Goal: Information Seeking & Learning: Find specific page/section

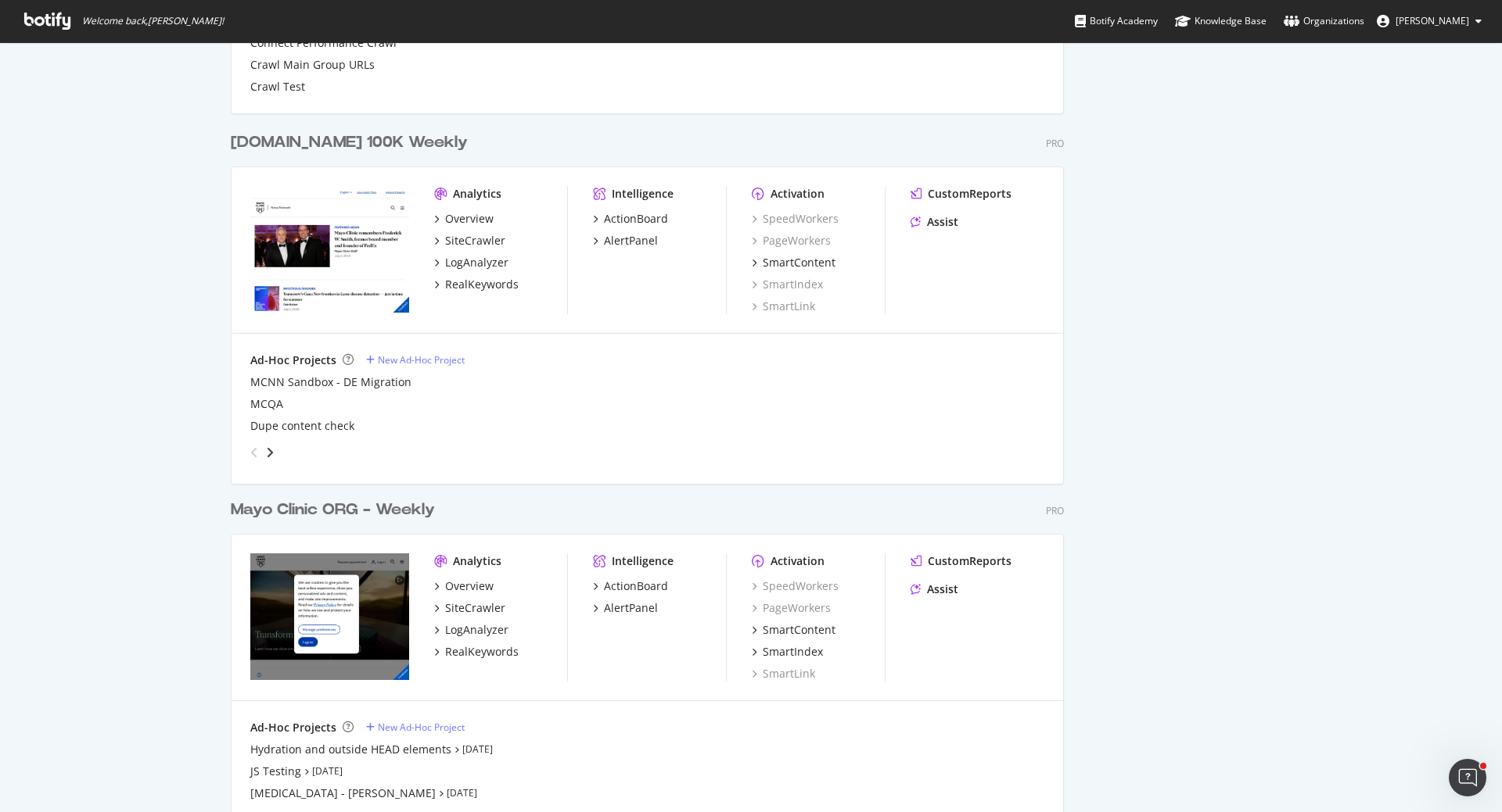
scroll to position [1545, 0]
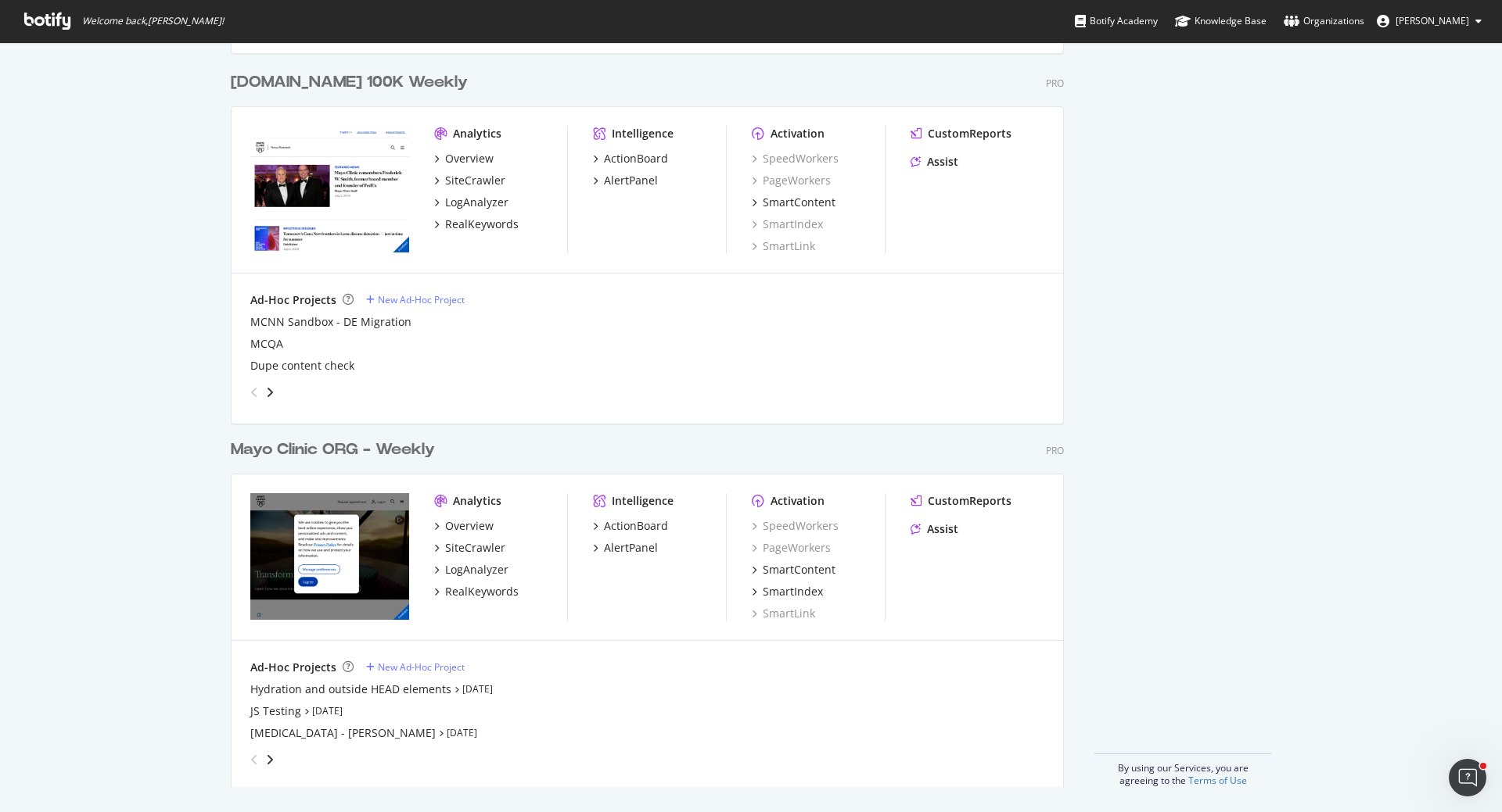
click at [355, 447] on div "Mayo Clinic ORG - Weekly" at bounding box center [333, 451] width 204 height 23
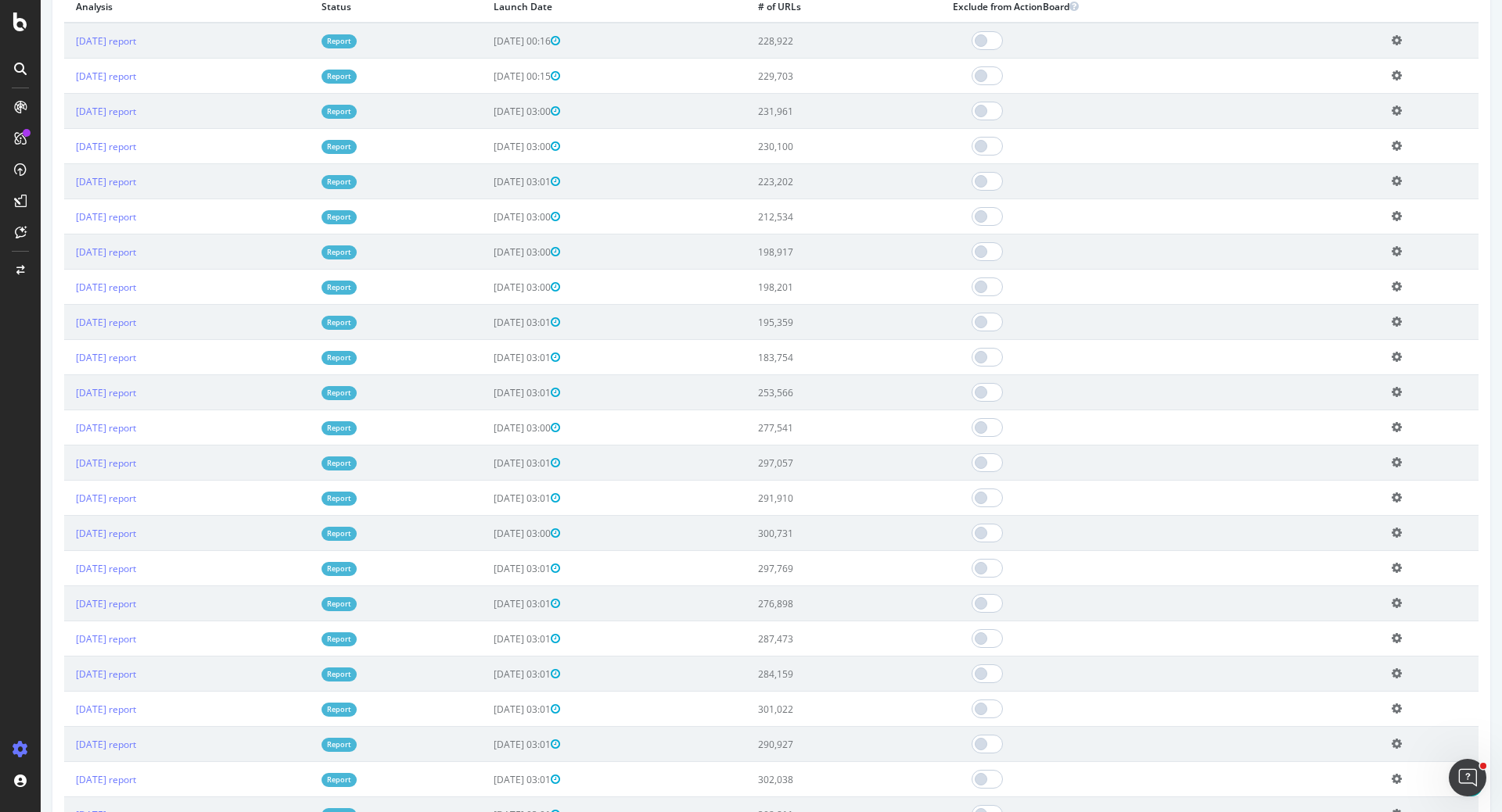
scroll to position [1168, 0]
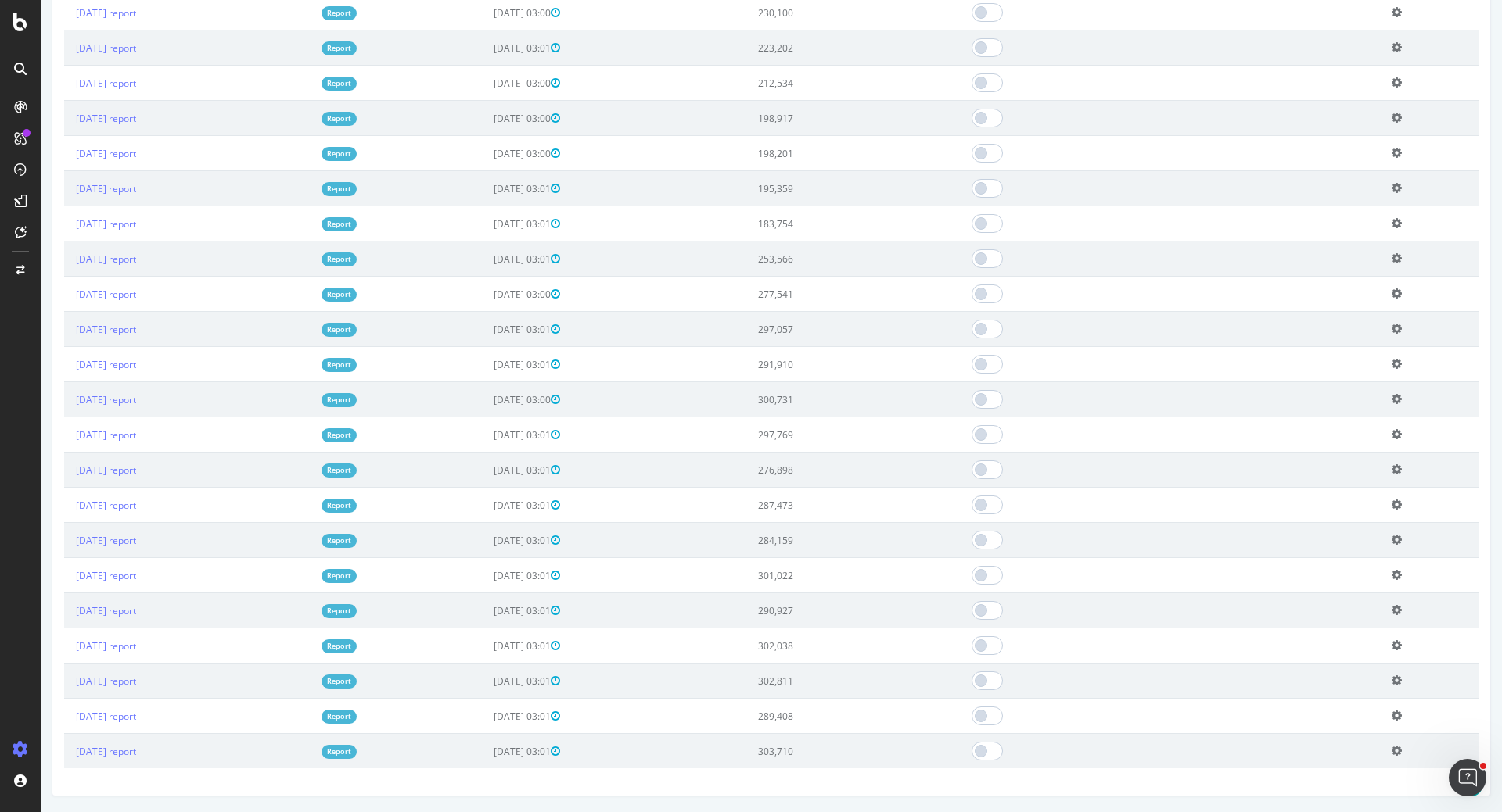
click at [357, 709] on link "Report" at bounding box center [339, 716] width 35 height 13
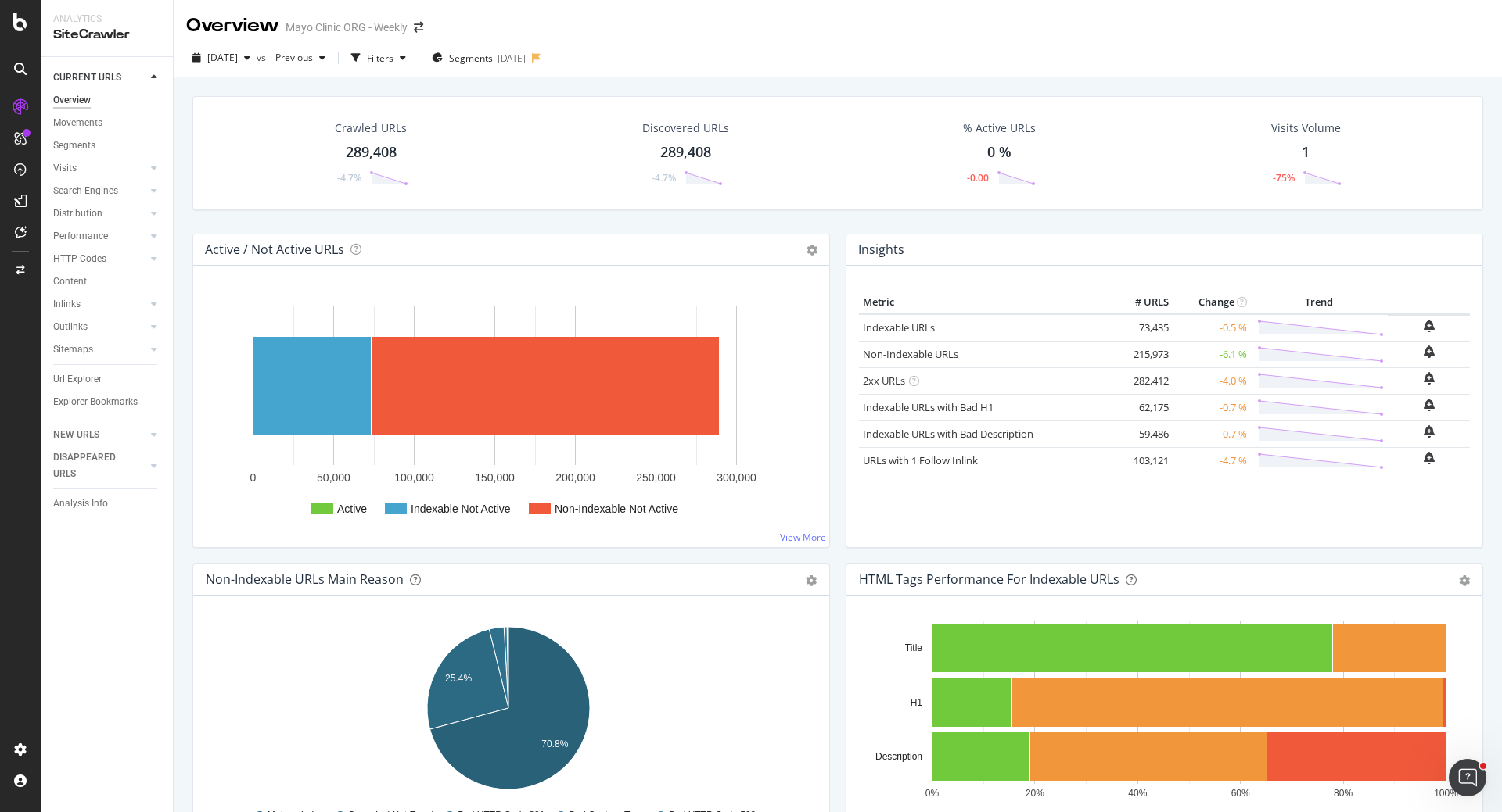
click at [389, 145] on div "289,408" at bounding box center [370, 151] width 51 height 20
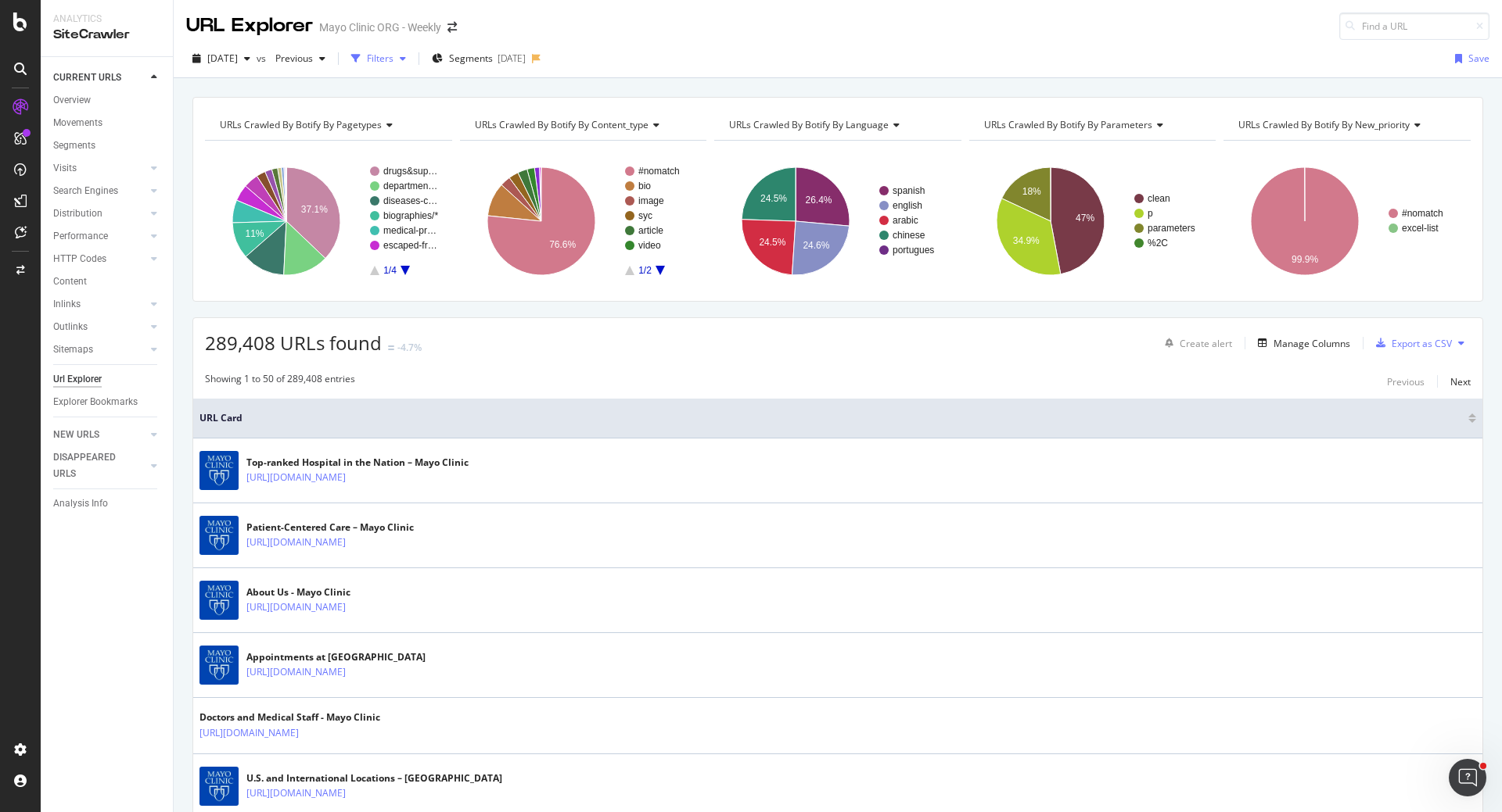
click at [393, 64] on div "Filters" at bounding box center [380, 58] width 27 height 13
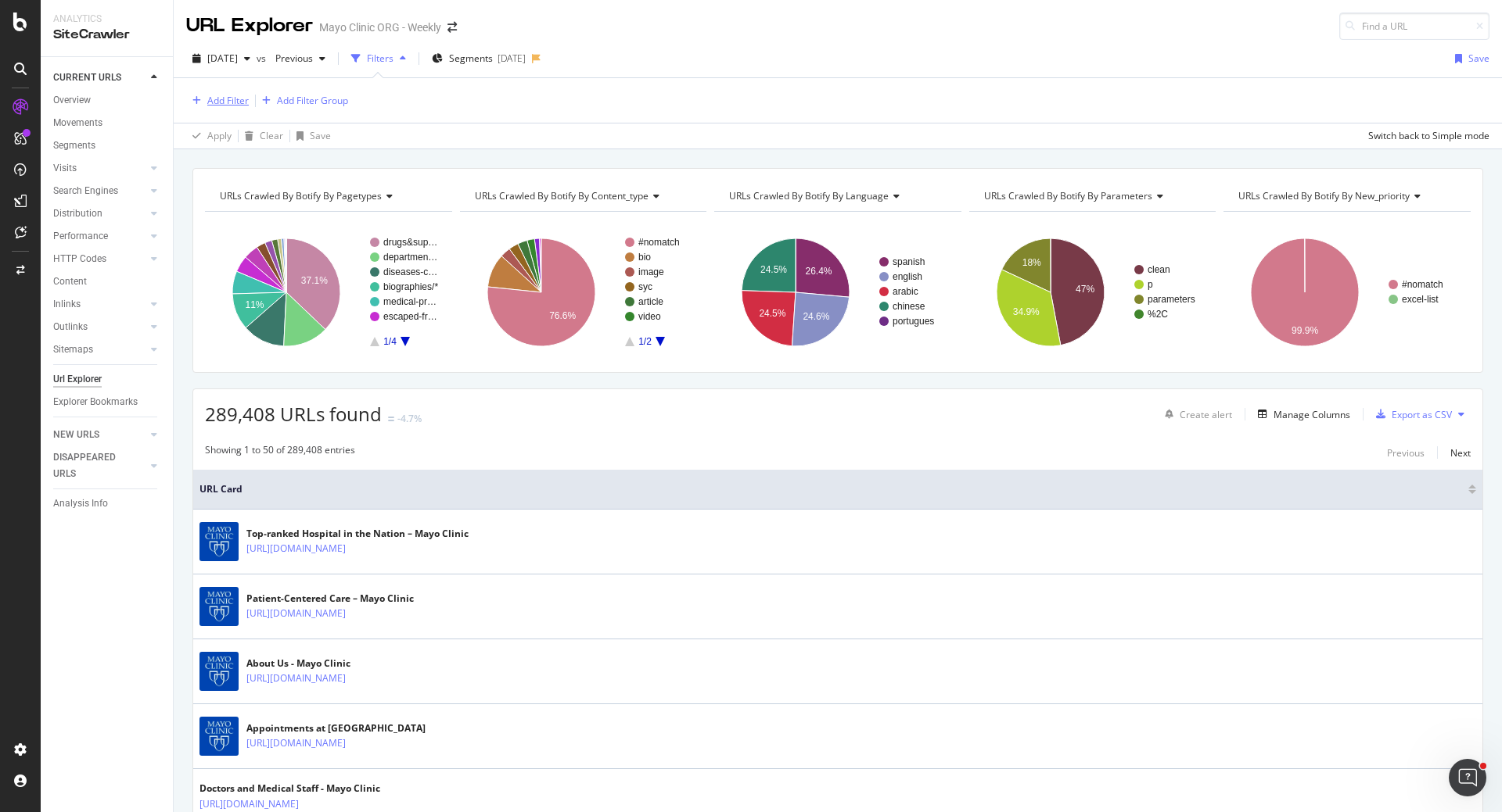
click at [223, 100] on div "Add Filter" at bounding box center [227, 101] width 41 height 13
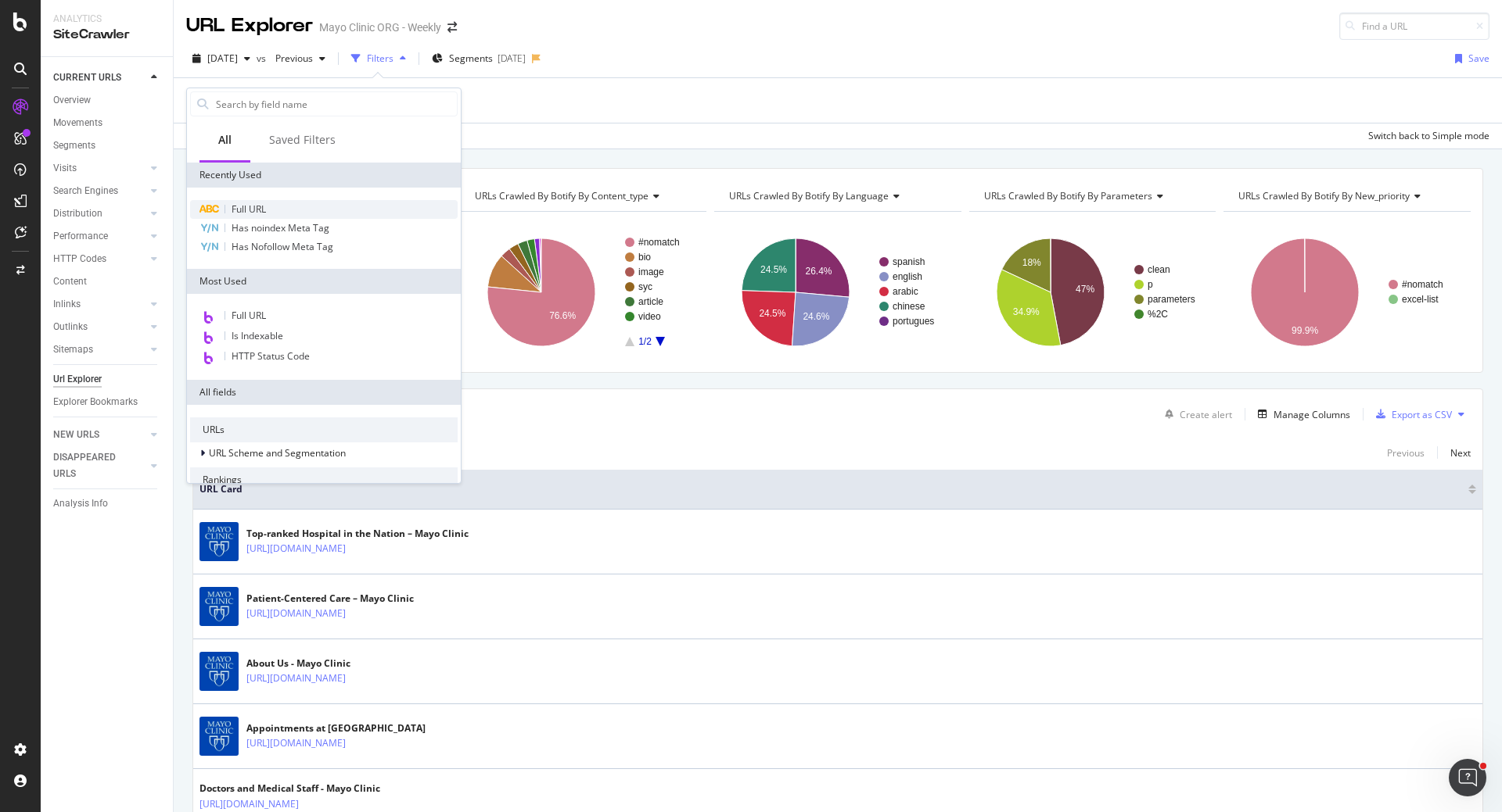
click at [240, 208] on span "Full URL" at bounding box center [248, 209] width 35 height 13
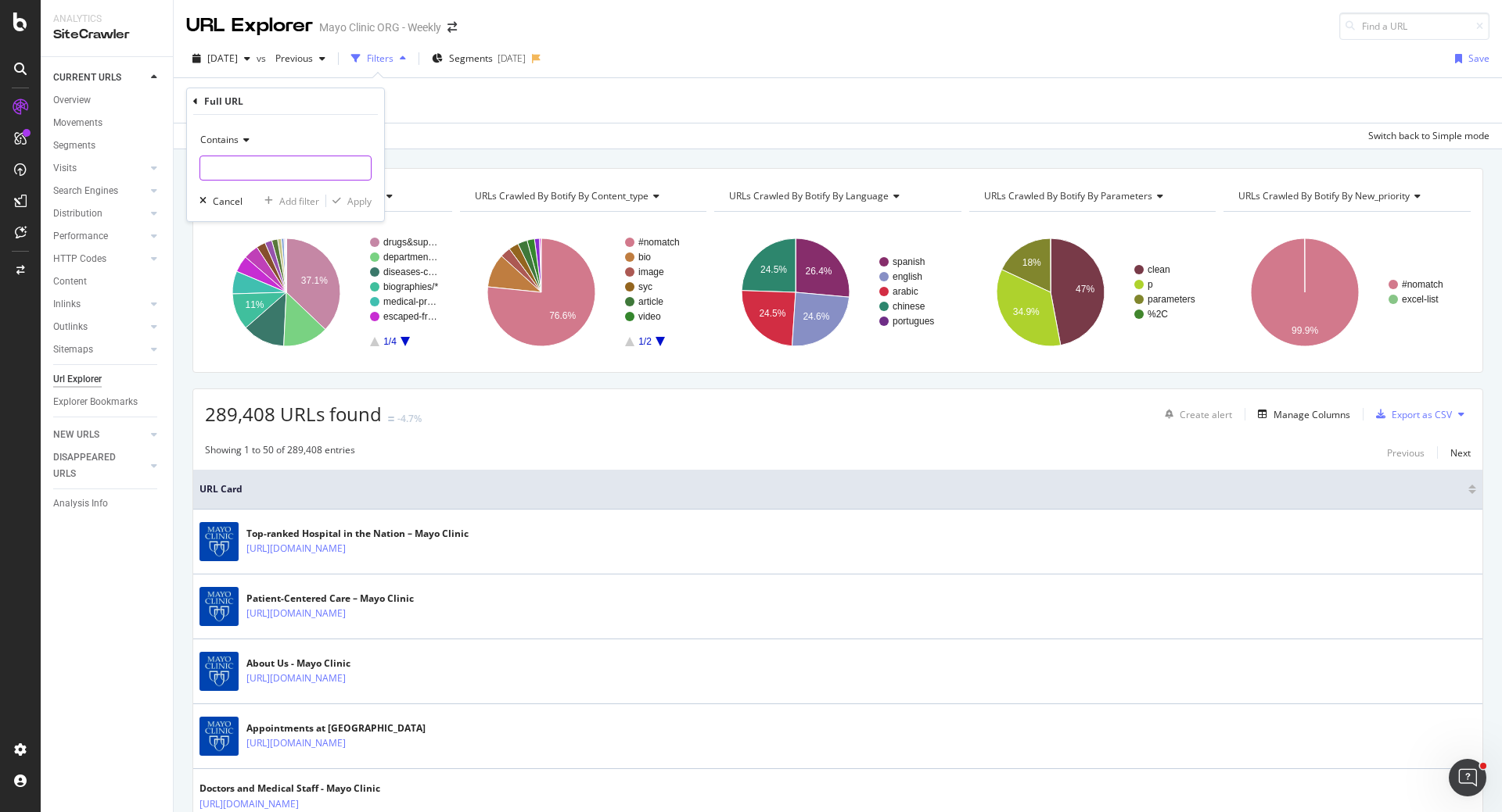
click at [242, 177] on input "text" at bounding box center [286, 168] width 171 height 25
paste input "[URL][DOMAIN_NAME]"
drag, startPoint x: 282, startPoint y: 168, endPoint x: 0, endPoint y: 169, distance: 282.0
click at [0, 169] on body "Analytics SiteCrawler CURRENT URLS Overview Movements Segments Visits Analysis …" at bounding box center [751, 406] width 1502 height 812
type input "/birth-control/"
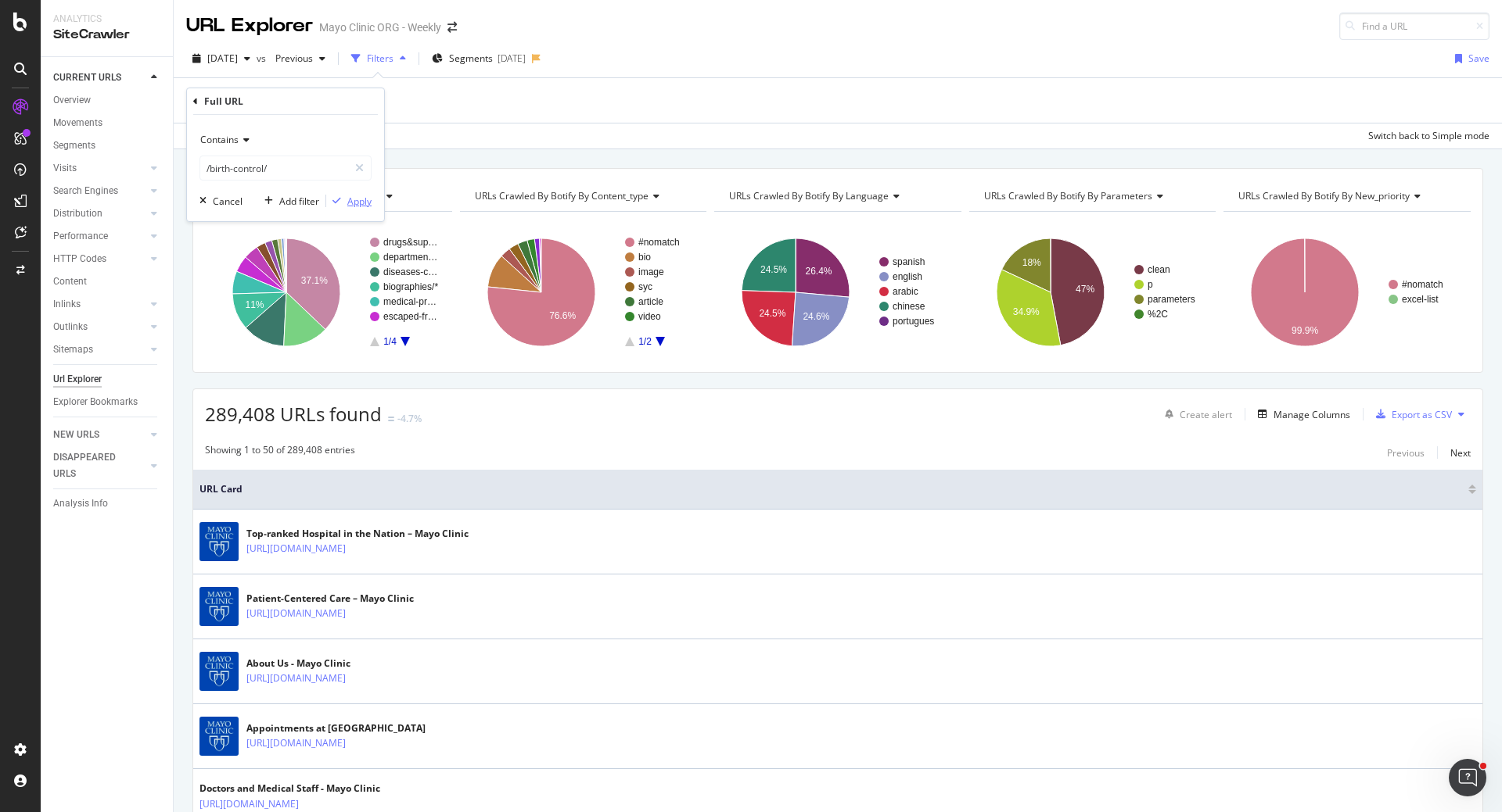
click at [358, 197] on div "Apply" at bounding box center [359, 201] width 24 height 13
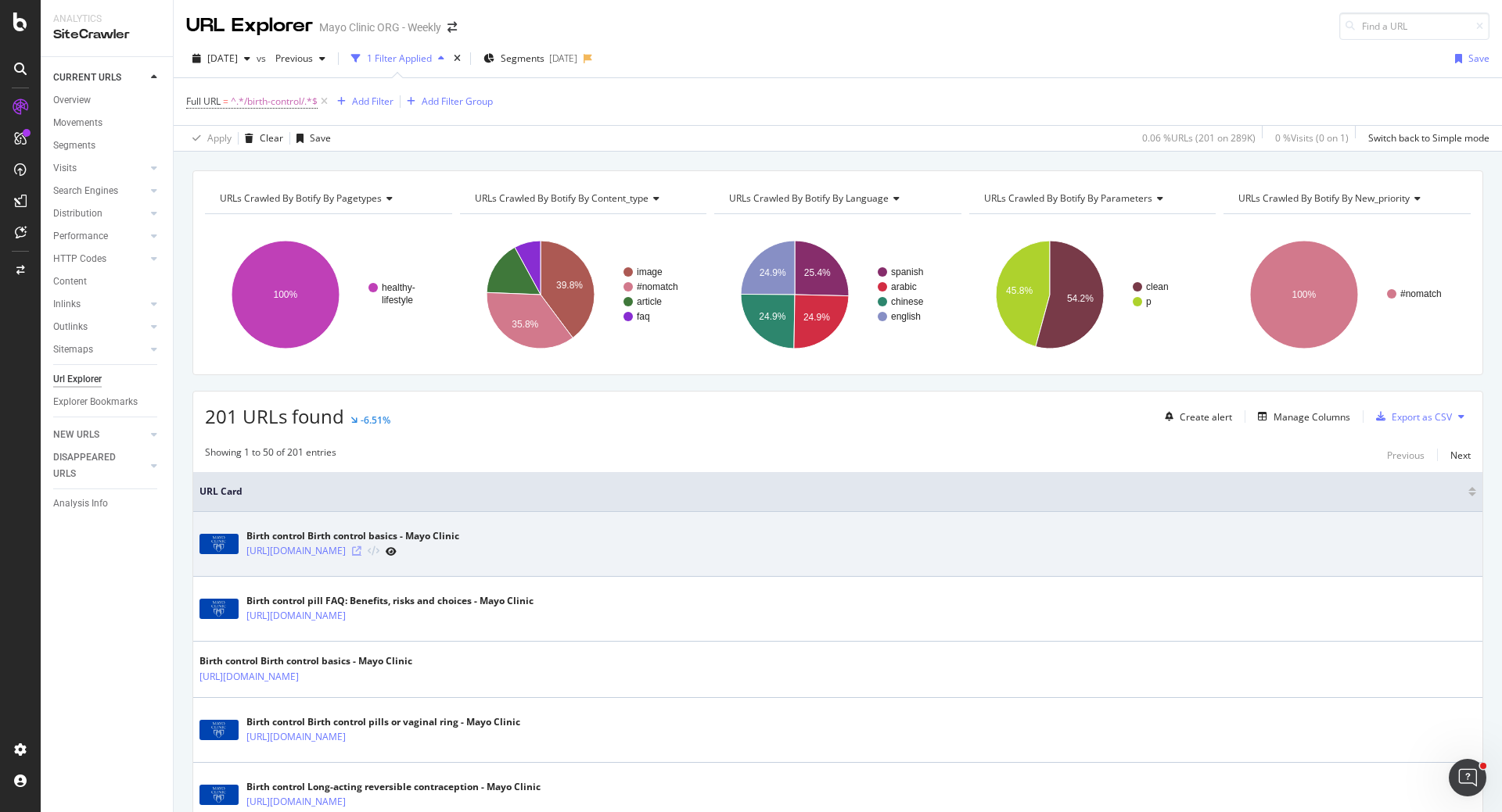
click at [362, 548] on icon at bounding box center [357, 551] width 10 height 10
drag, startPoint x: 244, startPoint y: 553, endPoint x: 679, endPoint y: 571, distance: 435.4
click at [679, 571] on td "Birth control Birth control basics - Mayo Clinic [URL][DOMAIN_NAME]" at bounding box center [837, 545] width 1289 height 65
copy link "[URL][DOMAIN_NAME]"
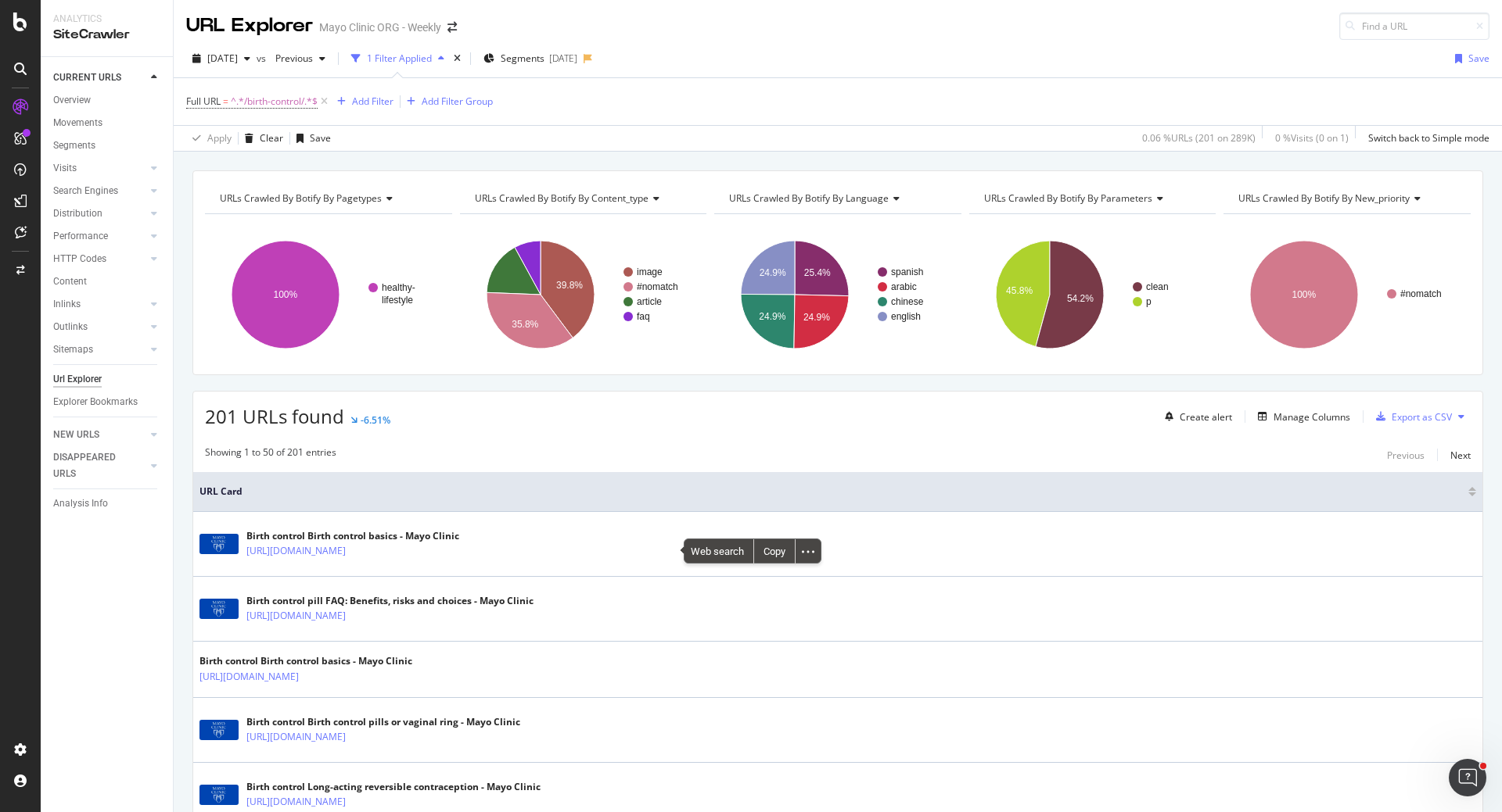
click at [507, 421] on div "201 URLs found -6.51% Create alert Manage Columns Export as CSV" at bounding box center [837, 411] width 1289 height 38
click at [1303, 415] on div "Manage Columns" at bounding box center [1312, 417] width 77 height 13
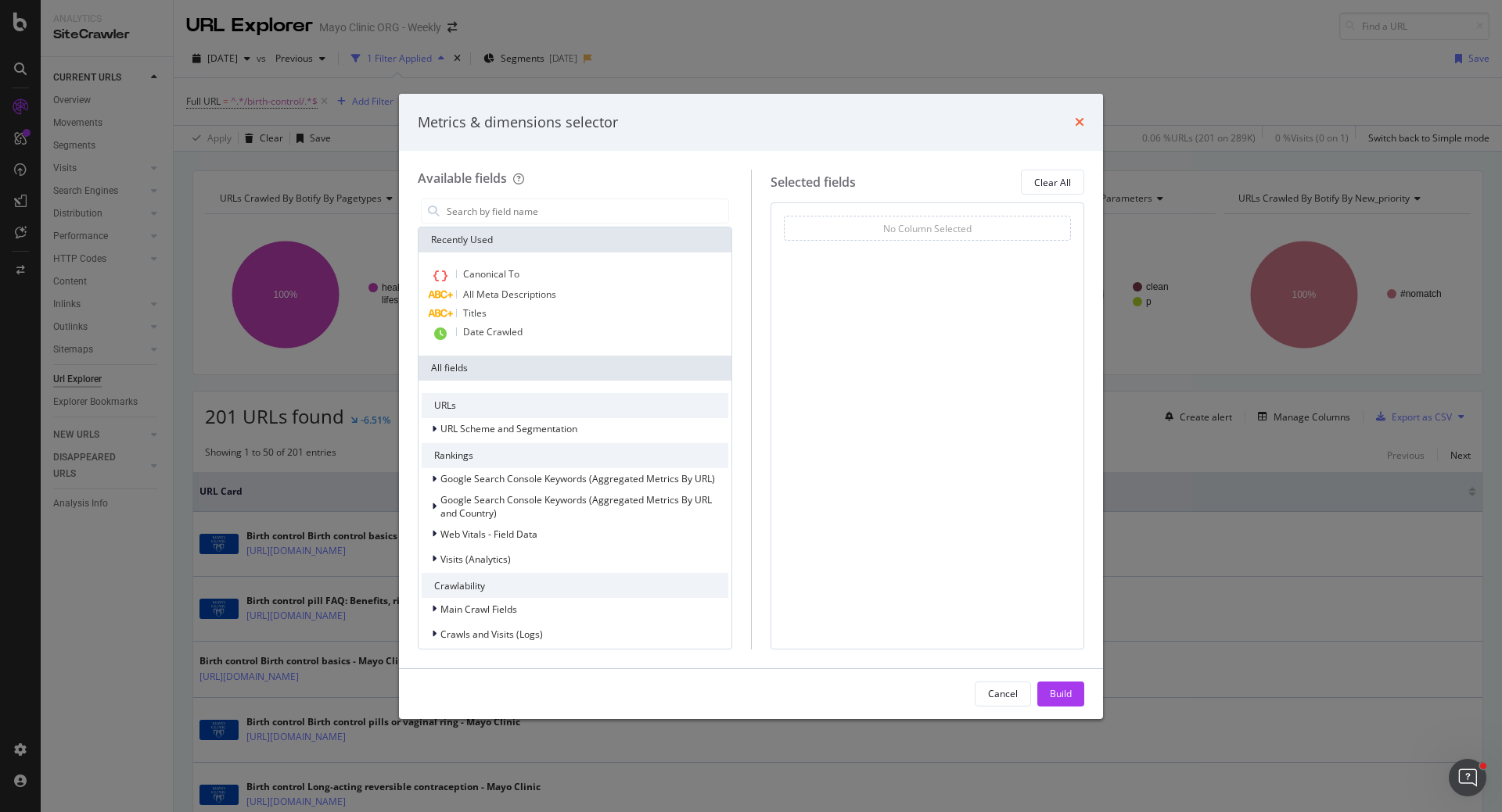
click at [1076, 124] on icon "times" at bounding box center [1080, 122] width 10 height 12
